Goal: Task Accomplishment & Management: Manage account settings

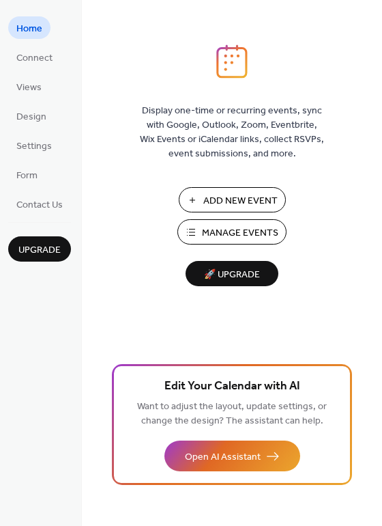
click at [235, 198] on span "Add New Event" at bounding box center [241, 201] width 74 height 14
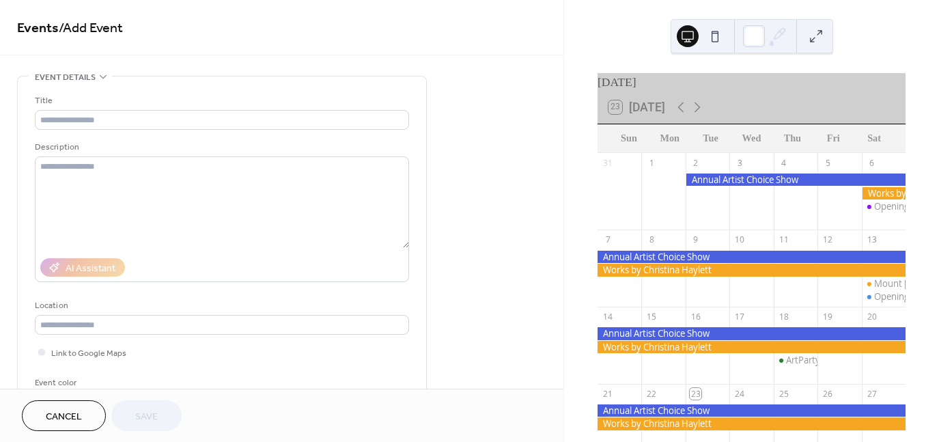
click at [72, 416] on span "Cancel" at bounding box center [64, 417] width 36 height 14
